Goal: Transaction & Acquisition: Purchase product/service

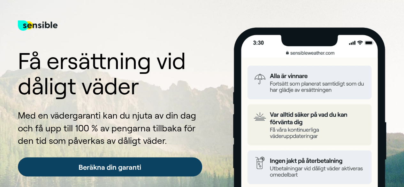
click at [144, 166] on link "Beräkna din garanti" at bounding box center [110, 166] width 184 height 19
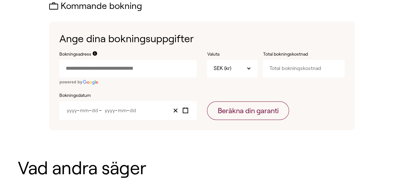
scroll to position [212, 0]
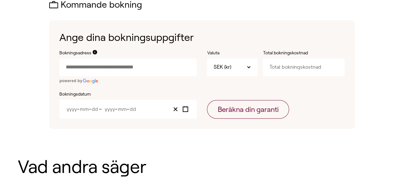
click at [123, 66] on input "Bokningsadress" at bounding box center [127, 66] width 137 height 17
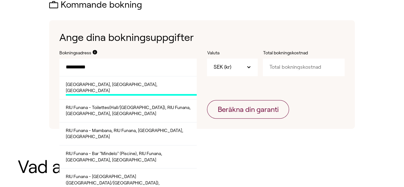
click at [127, 85] on span "Hotel Riu Funana, Santa Maria, Kap Verde" at bounding box center [131, 88] width 131 height 14
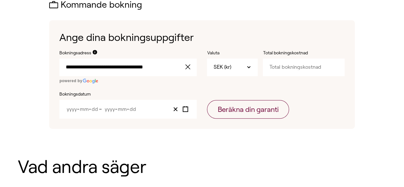
type input "**********"
click at [252, 68] on div "SEK (kr)" at bounding box center [232, 66] width 51 height 17
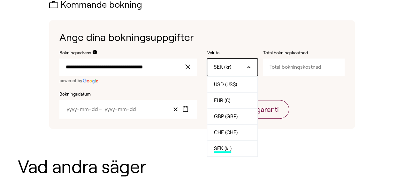
click at [252, 68] on div "SEK (kr)" at bounding box center [232, 66] width 51 height 17
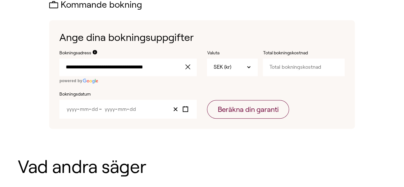
click at [314, 66] on input "Total bokningskostnad" at bounding box center [303, 66] width 81 height 17
paste input "72468"
type input "72468"
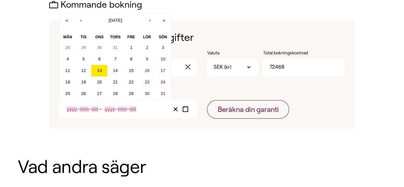
click at [86, 107] on input "Month" at bounding box center [84, 108] width 10 height 5
click at [154, 21] on button "›" at bounding box center [150, 20] width 14 height 14
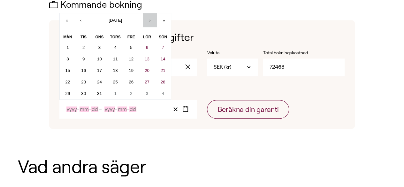
click at [154, 21] on button "›" at bounding box center [150, 20] width 14 height 14
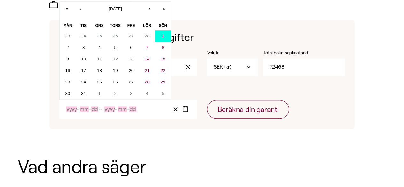
click at [169, 37] on button "1" at bounding box center [163, 35] width 16 height 11
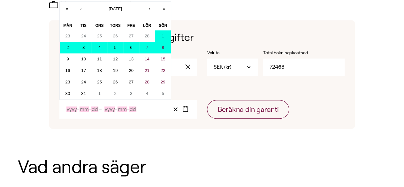
click at [170, 48] on button "8" at bounding box center [163, 47] width 16 height 11
type input "2026"
type input "3"
type input "1"
type input "2026"
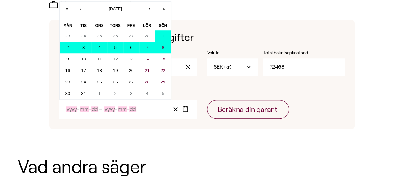
type input "3"
type input "8"
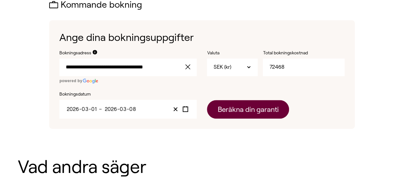
click at [231, 112] on button "Beräkna din garanti" at bounding box center [248, 109] width 82 height 19
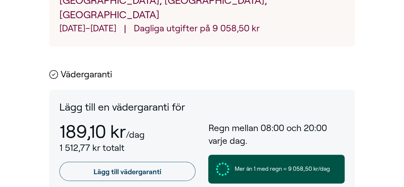
scroll to position [310, 0]
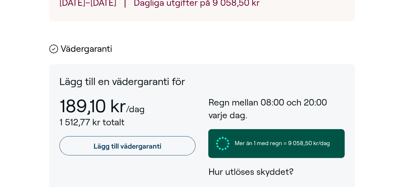
click at [256, 137] on p "Mer än 1 med regn = 9 058,50 kr/dag" at bounding box center [276, 143] width 121 height 13
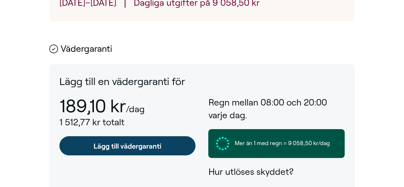
click at [137, 136] on link "Lägg till vädergaranti" at bounding box center [127, 145] width 136 height 19
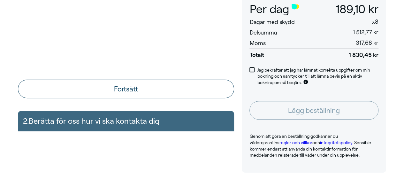
scroll to position [89, 0]
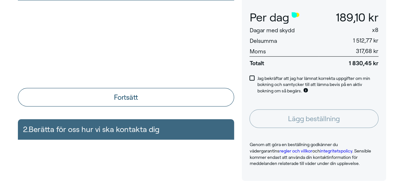
click at [188, 129] on div "2. Berätta för oss hur vi ska kontakta dig Namn E-postadress Telefon +46 Sverig…" at bounding box center [126, 129] width 216 height 20
click at [136, 128] on div "2. Berätta för oss hur vi ska kontakta dig Namn E-postadress Telefon +46 Sverig…" at bounding box center [126, 129] width 216 height 20
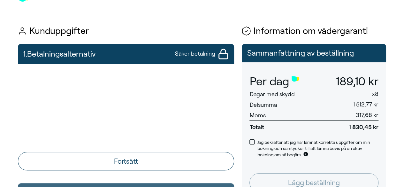
scroll to position [21, 0]
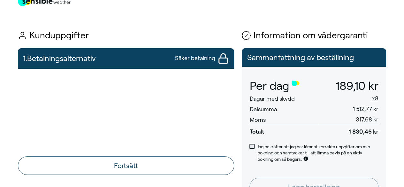
click at [251, 145] on span at bounding box center [251, 146] width 5 height 5
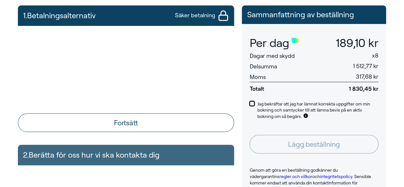
scroll to position [72, 0]
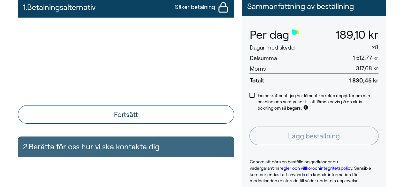
click at [162, 152] on div "2. Berätta för oss hur vi ska kontakta dig Namn E-postadress Telefon +46 Sverig…" at bounding box center [126, 146] width 216 height 20
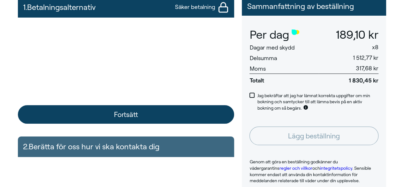
click at [130, 113] on button "Fortsätt" at bounding box center [126, 114] width 216 height 19
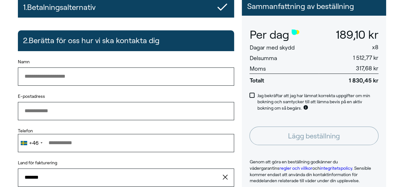
click at [98, 78] on input "Namn" at bounding box center [126, 76] width 216 height 18
type input "**********"
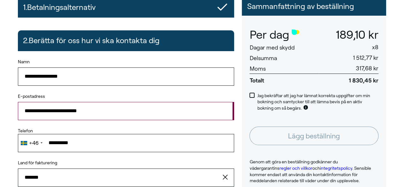
type input "*****"
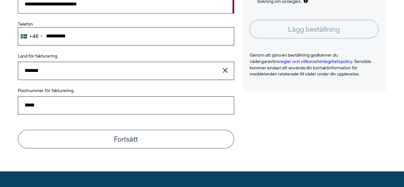
scroll to position [208, 0]
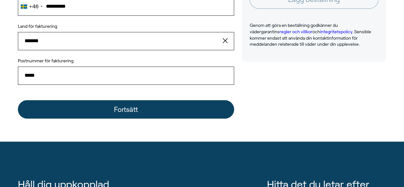
click at [122, 110] on button "Fortsätt" at bounding box center [126, 109] width 216 height 19
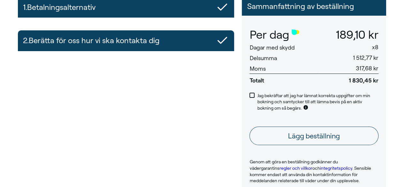
scroll to position [106, 0]
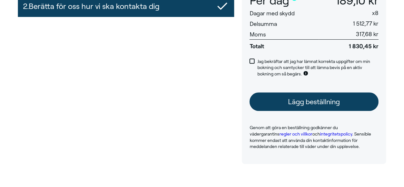
click at [325, 103] on button "Lägg beställning" at bounding box center [313, 101] width 129 height 19
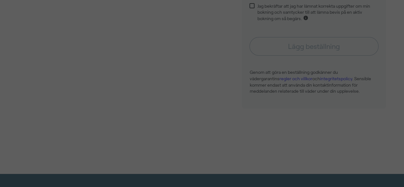
scroll to position [136, 0]
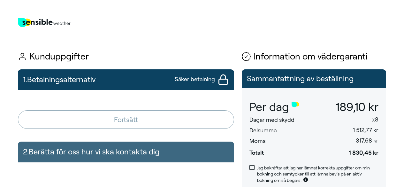
scroll to position [136, 0]
